Goal: Transaction & Acquisition: Purchase product/service

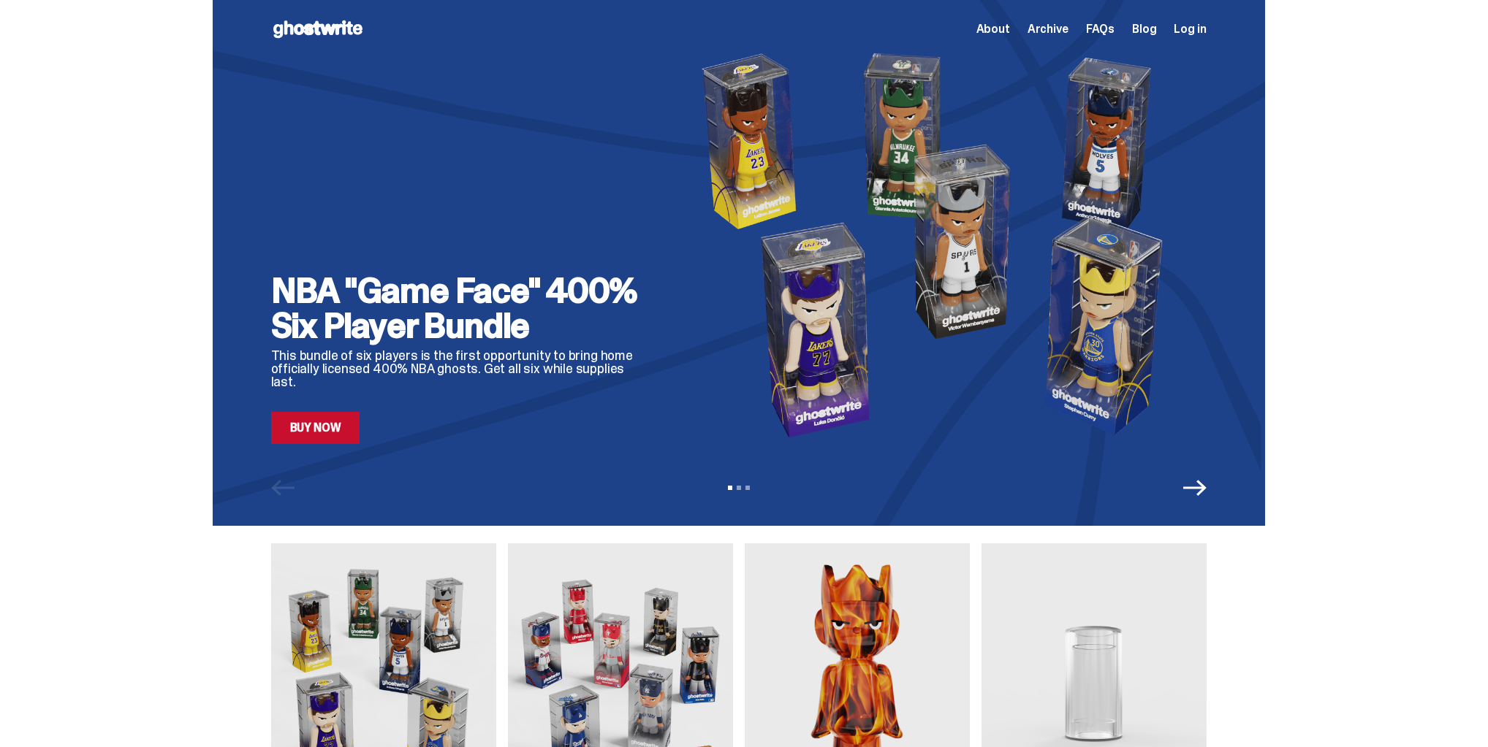
click at [339, 416] on link "Buy Now" at bounding box center [315, 428] width 89 height 32
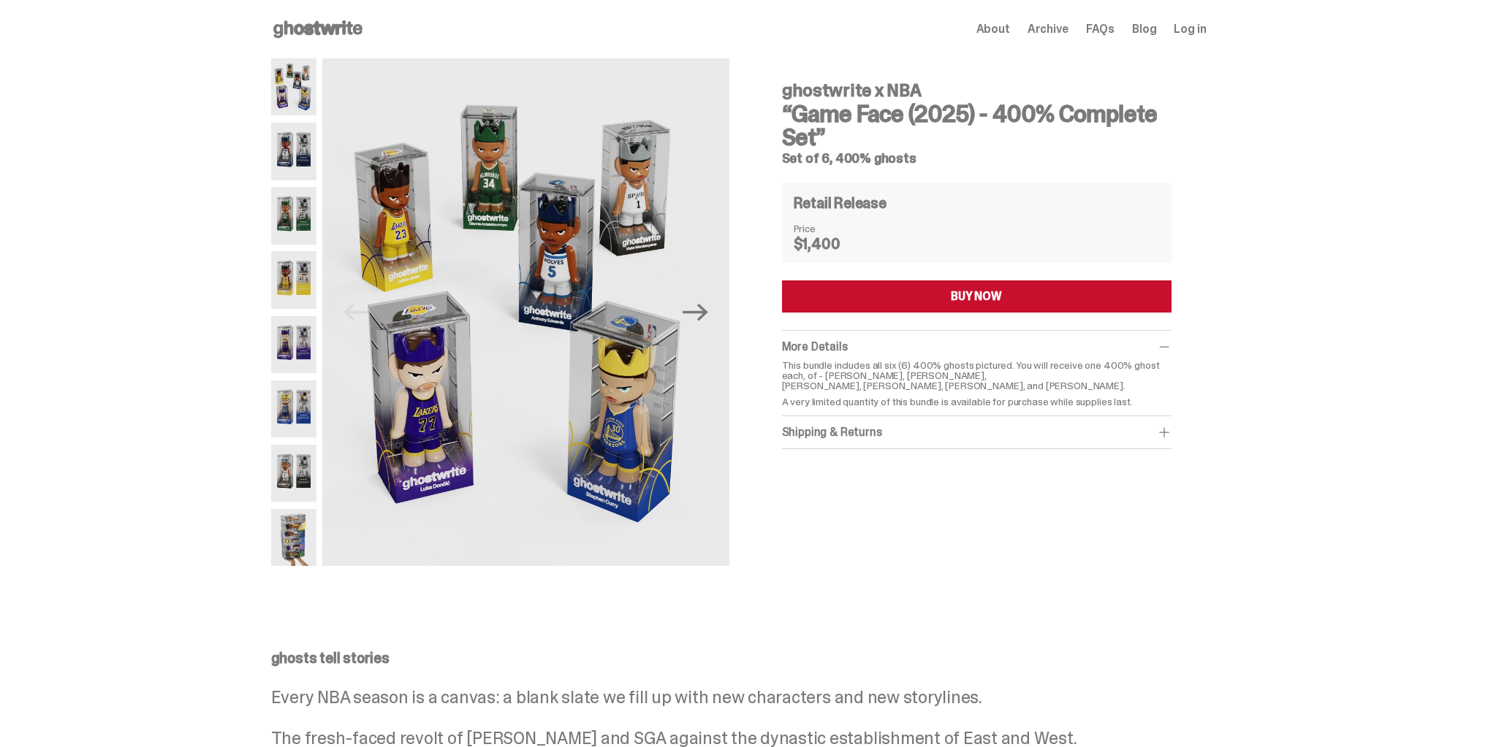
click at [289, 161] on img at bounding box center [294, 151] width 46 height 57
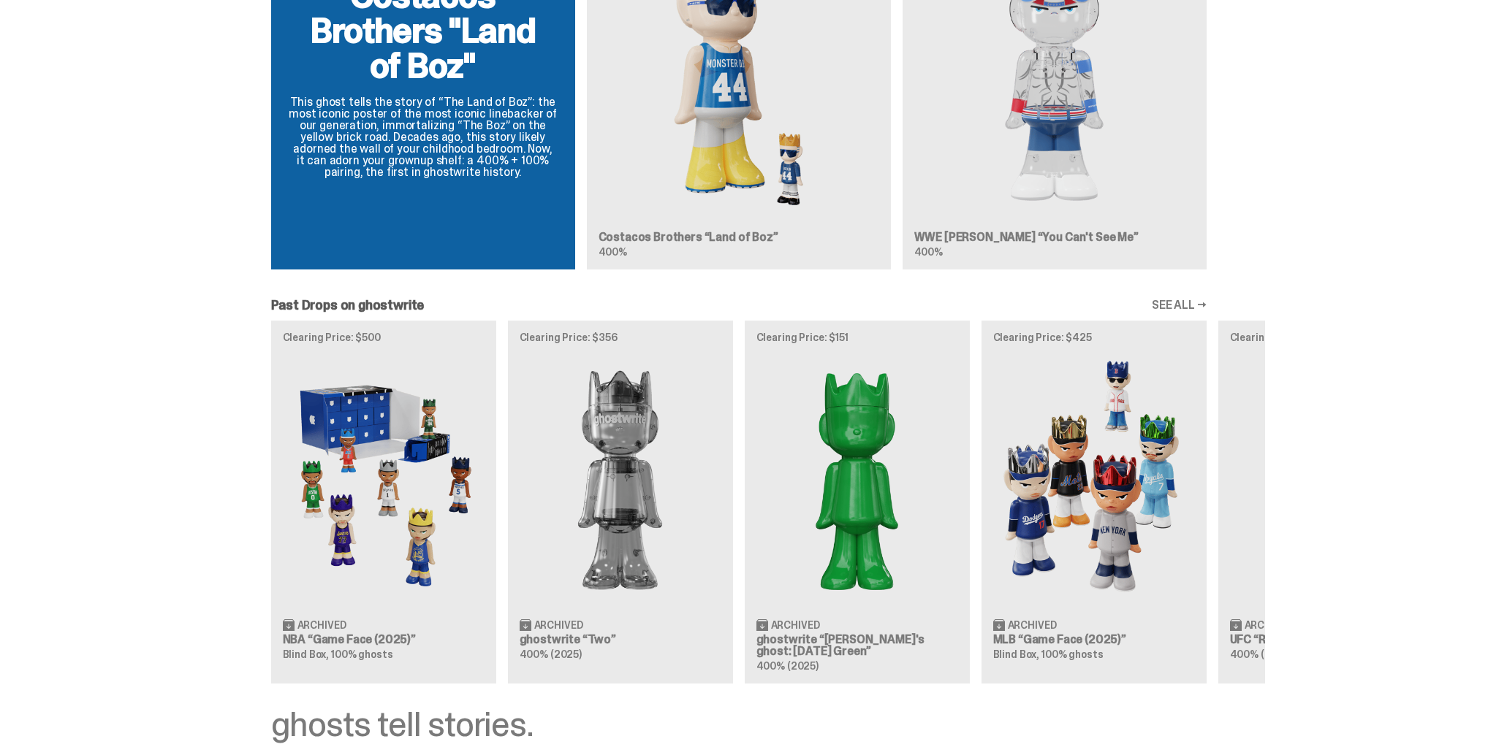
scroll to position [1111, 0]
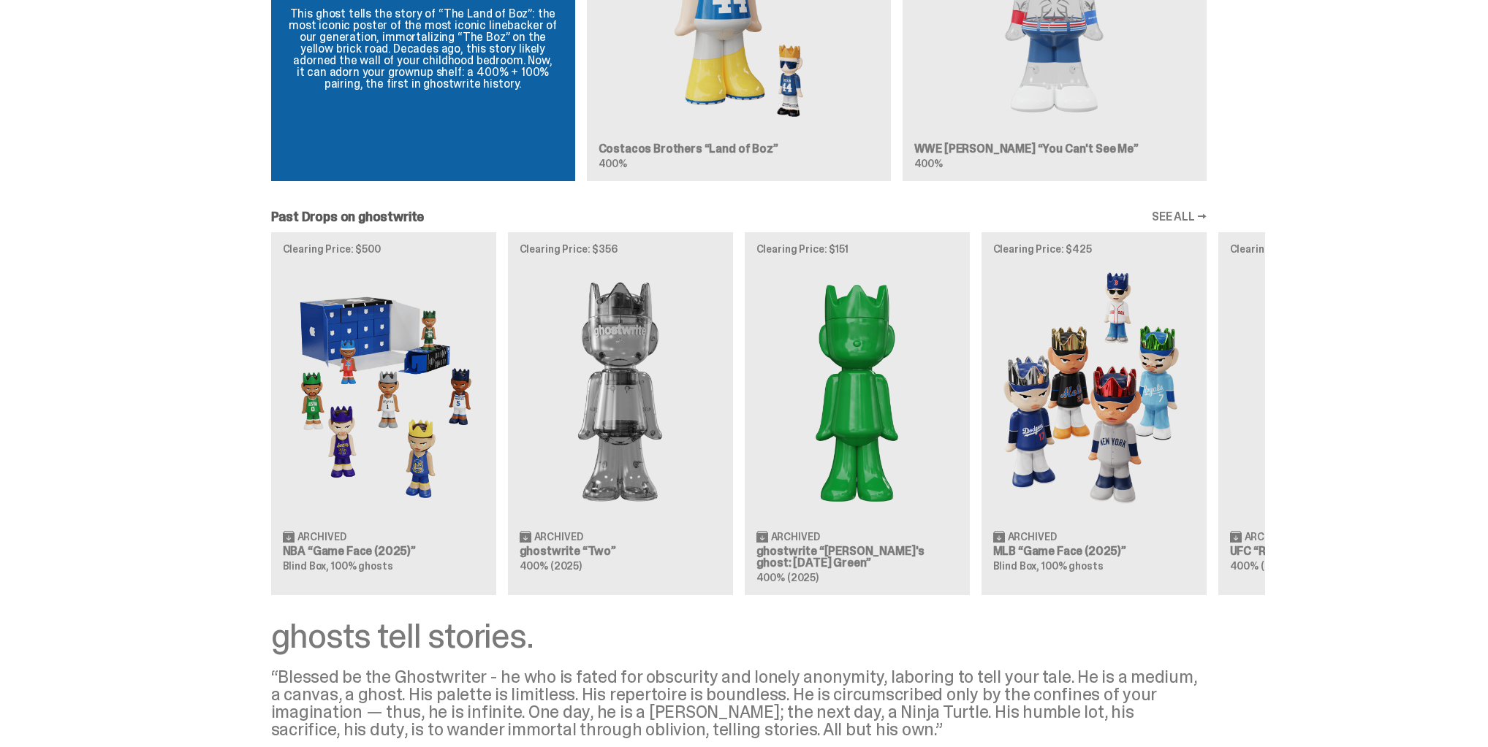
click at [364, 422] on div "Clearing Price: $500 Archived NBA “Game Face (2025)” Blind Box, 100% ghosts Cle…" at bounding box center [739, 413] width 1052 height 362
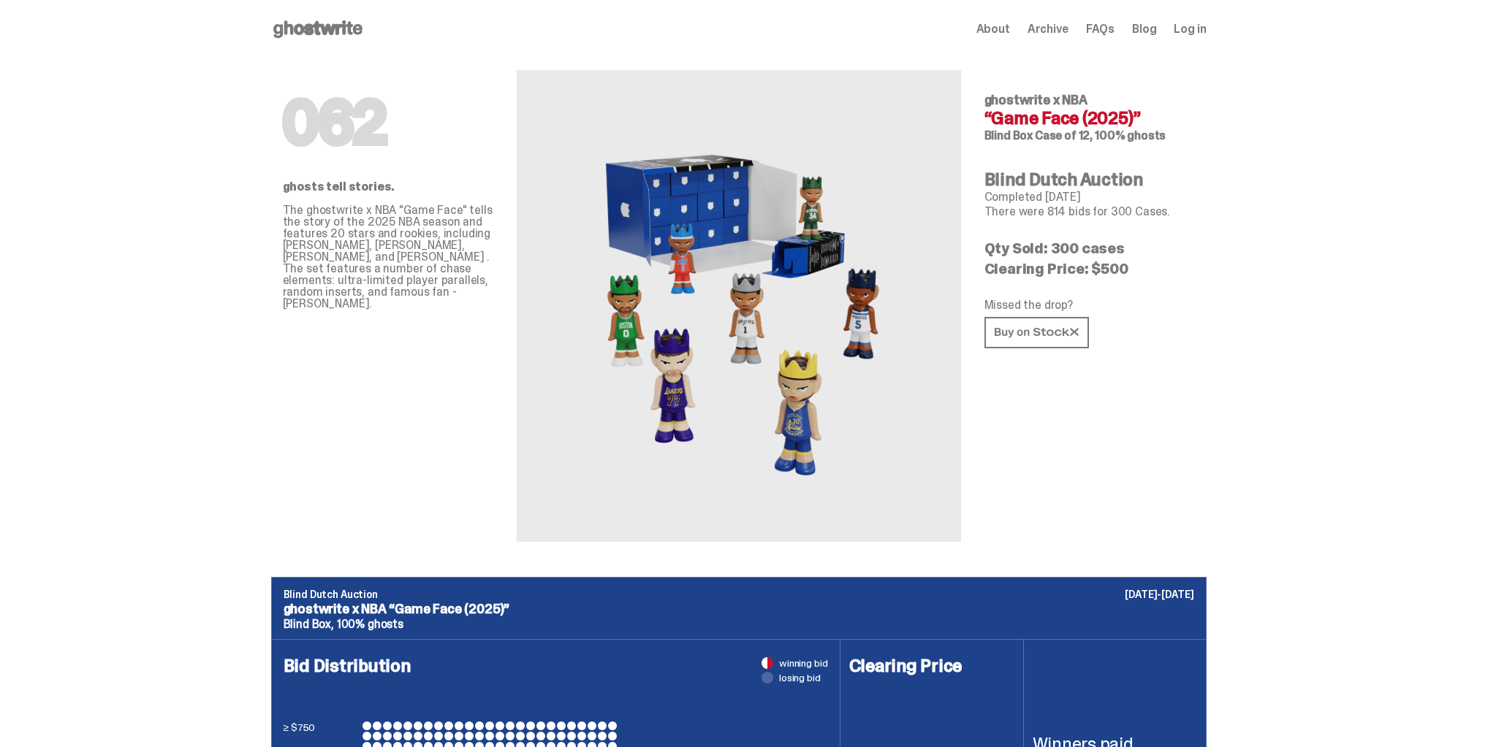
drag, startPoint x: 1064, startPoint y: 259, endPoint x: 1064, endPoint y: 248, distance: 11.7
click at [1064, 262] on p "Clearing Price: $500" at bounding box center [1089, 269] width 210 height 15
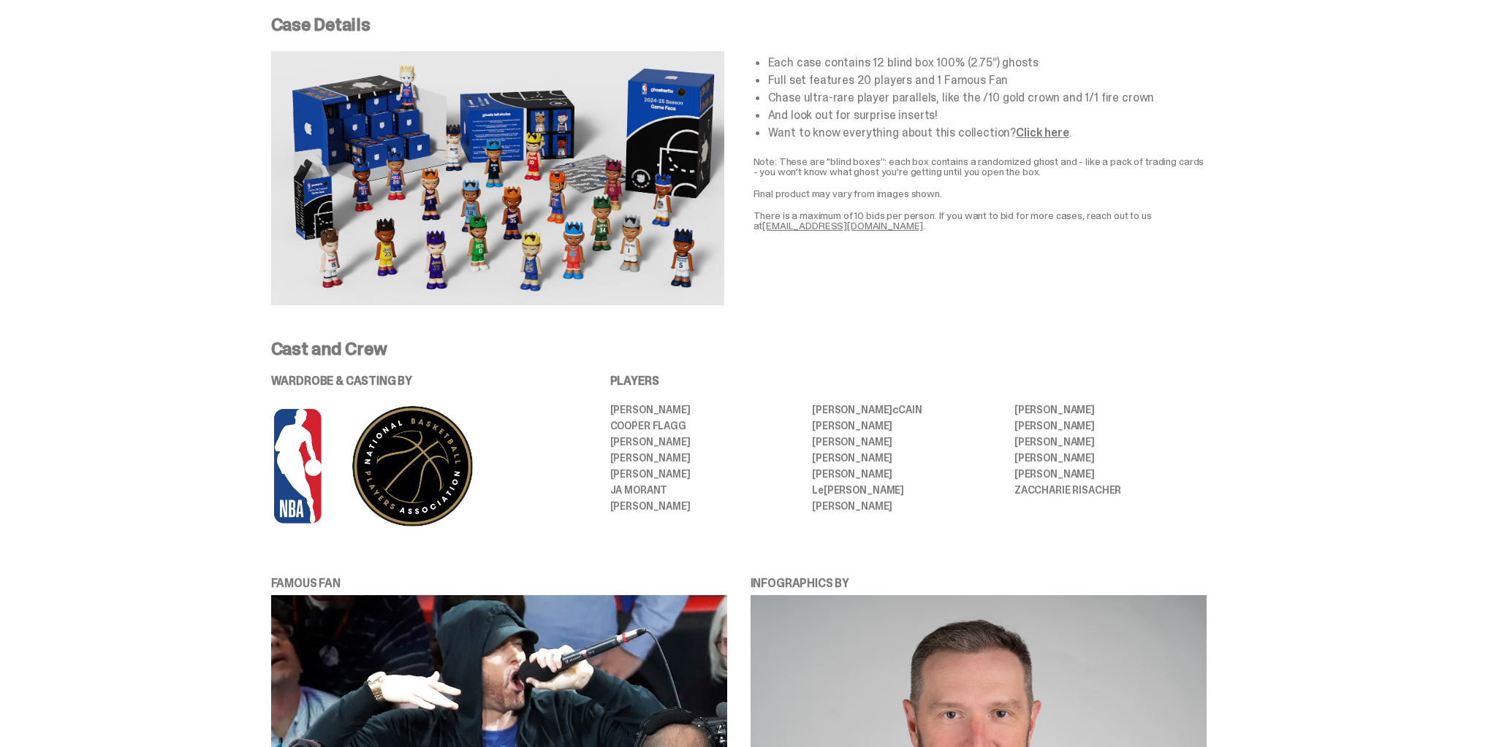
scroll to position [2572, 0]
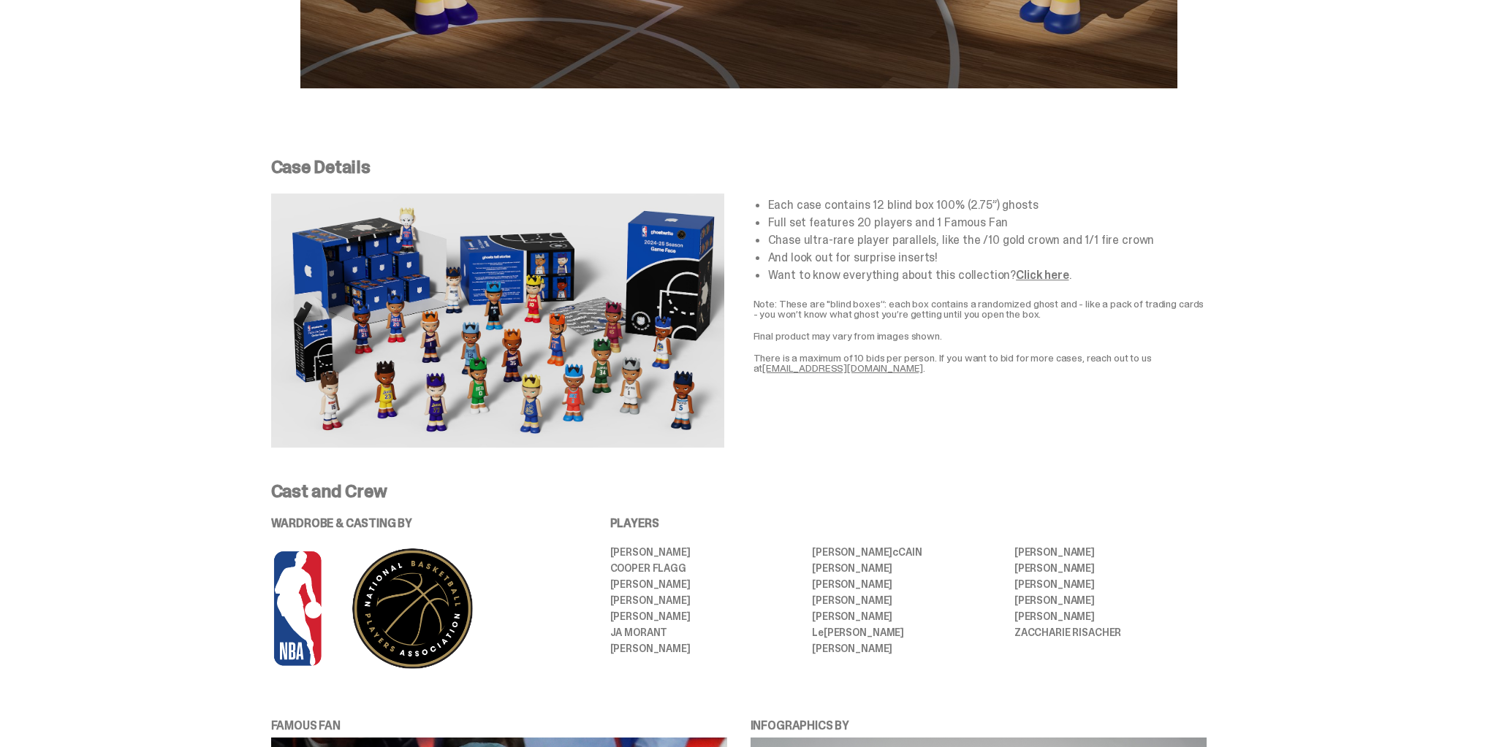
click at [1043, 275] on link "Click here" at bounding box center [1042, 274] width 53 height 15
